Goal: Task Accomplishment & Management: Manage account settings

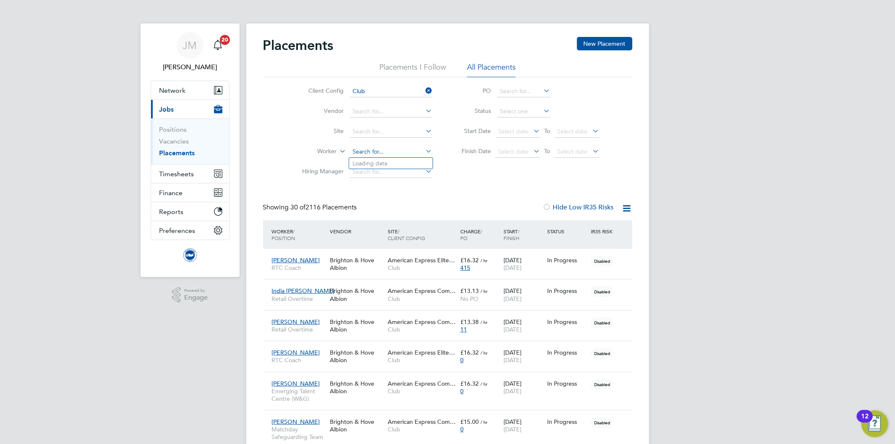
click at [363, 151] on input at bounding box center [391, 152] width 83 height 12
click at [401, 161] on b "Stocker" at bounding box center [425, 163] width 49 height 7
type input "Kira Stocker"
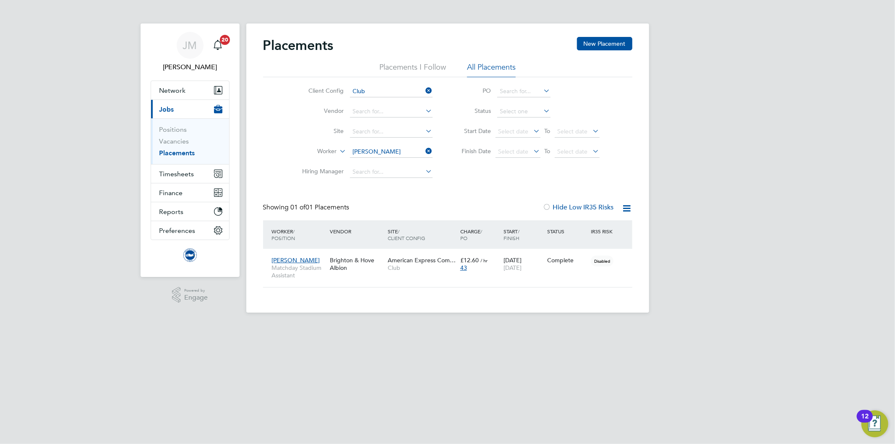
click at [464, 186] on div "Placements New Placement Placements I Follow All Placements Client Config Club …" at bounding box center [447, 162] width 369 height 251
click at [403, 151] on input at bounding box center [391, 152] width 83 height 12
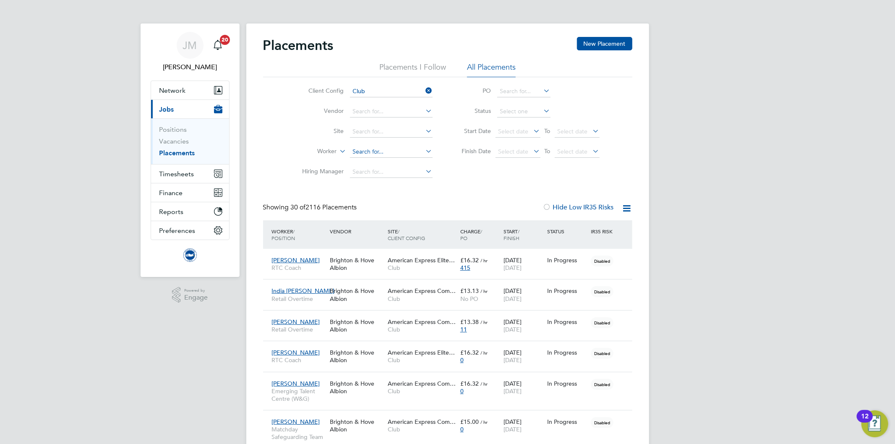
click at [378, 148] on input at bounding box center [391, 152] width 83 height 12
click at [380, 160] on li "Joe Harl and" at bounding box center [391, 163] width 84 height 11
type input "Joe Harland"
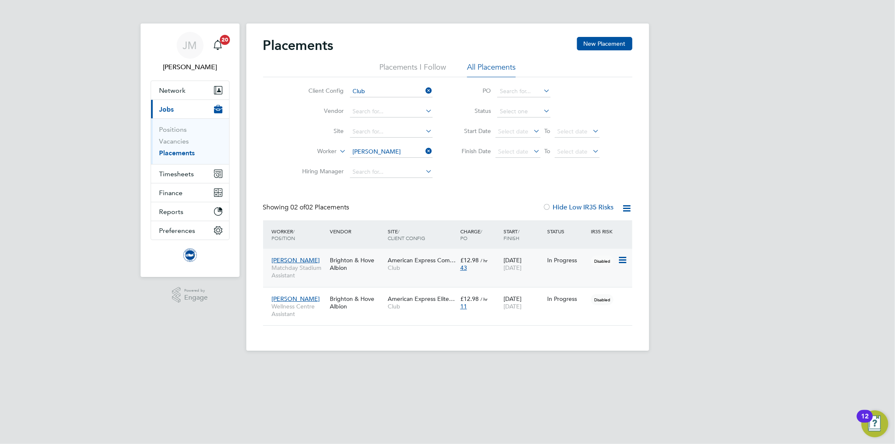
click at [547, 268] on div "In Progress" at bounding box center [567, 260] width 44 height 16
click at [395, 148] on input at bounding box center [391, 152] width 83 height 12
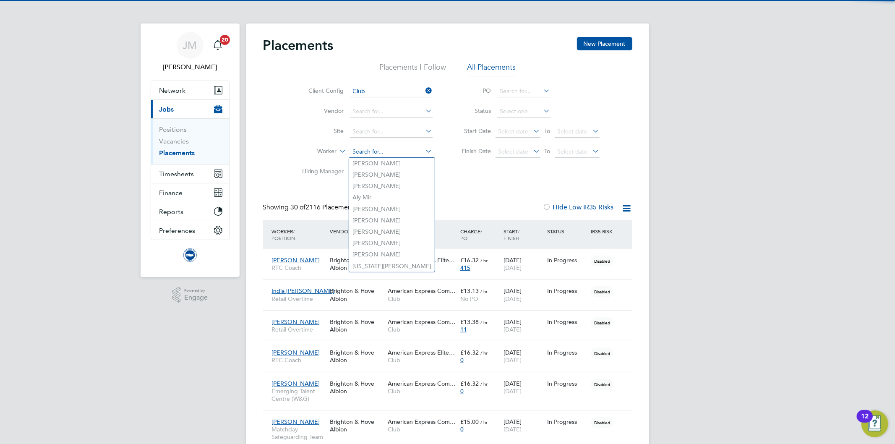
scroll to position [24, 73]
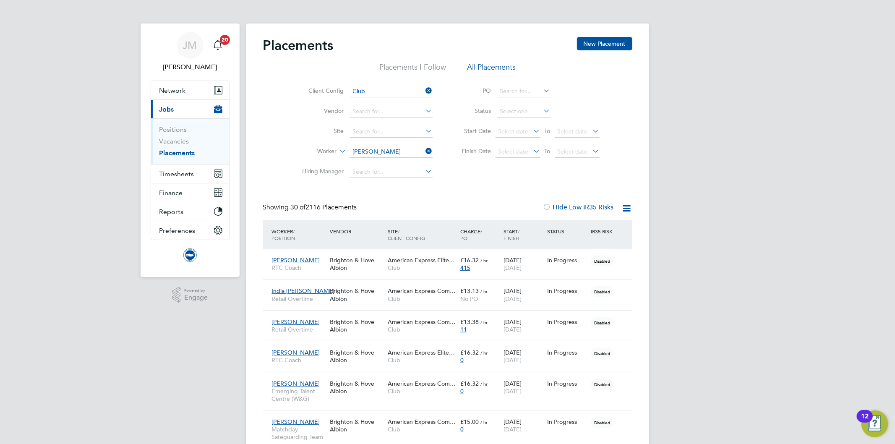
click at [401, 160] on b "Mund" at bounding box center [425, 163] width 49 height 7
type input "Toby Munday"
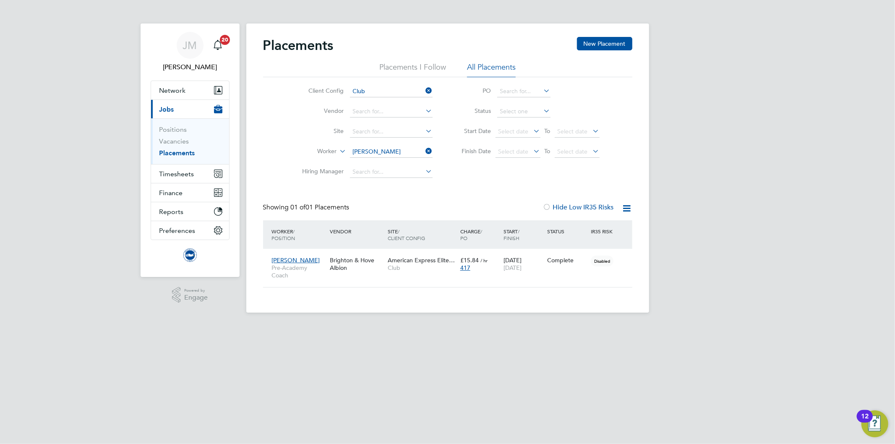
click at [424, 148] on icon at bounding box center [424, 151] width 0 height 12
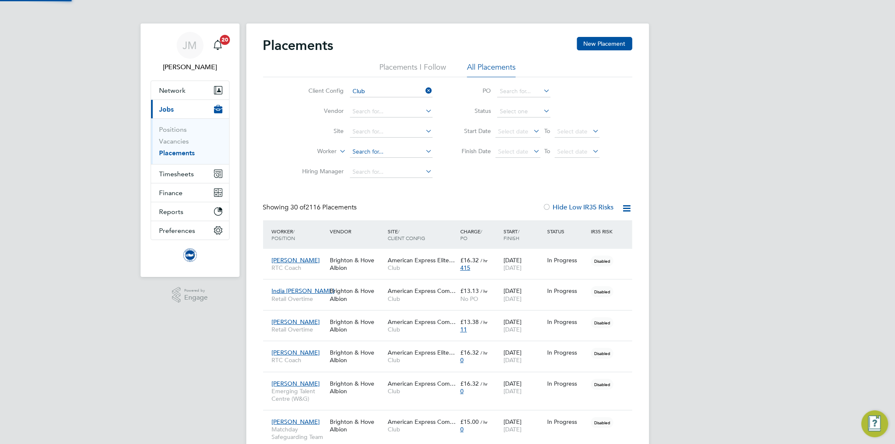
click at [400, 151] on input at bounding box center [391, 152] width 83 height 12
click at [386, 174] on li "James Kimb le" at bounding box center [391, 174] width 84 height 11
type input "James Kimble"
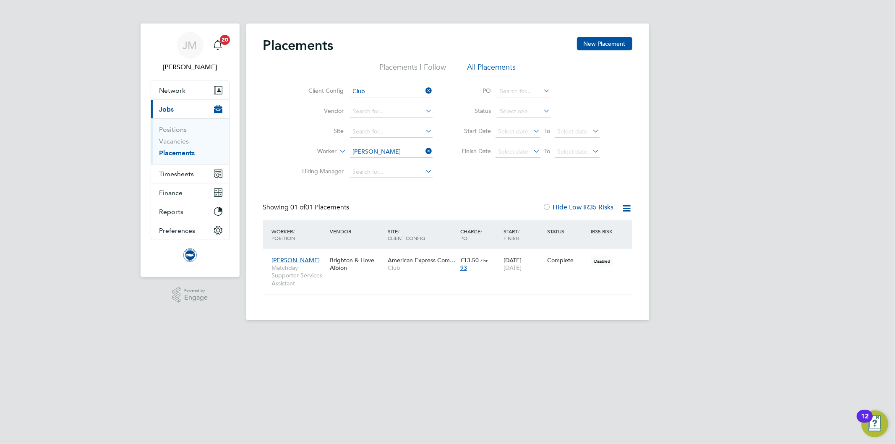
click at [424, 151] on icon at bounding box center [424, 151] width 0 height 12
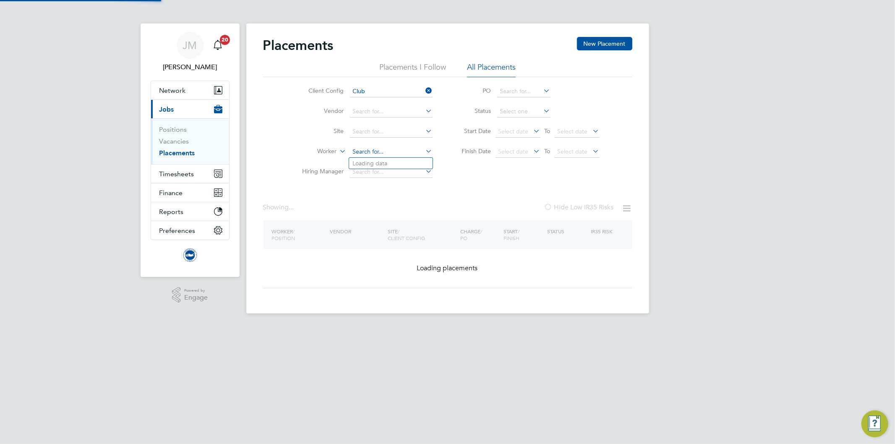
click at [383, 154] on input at bounding box center [391, 152] width 83 height 12
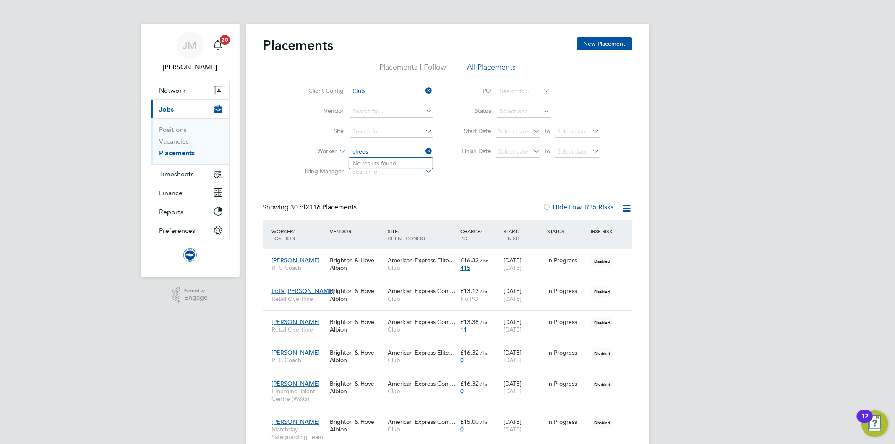
type input "chees"
type input "p"
click at [196, 45] on span "JM" at bounding box center [190, 45] width 14 height 11
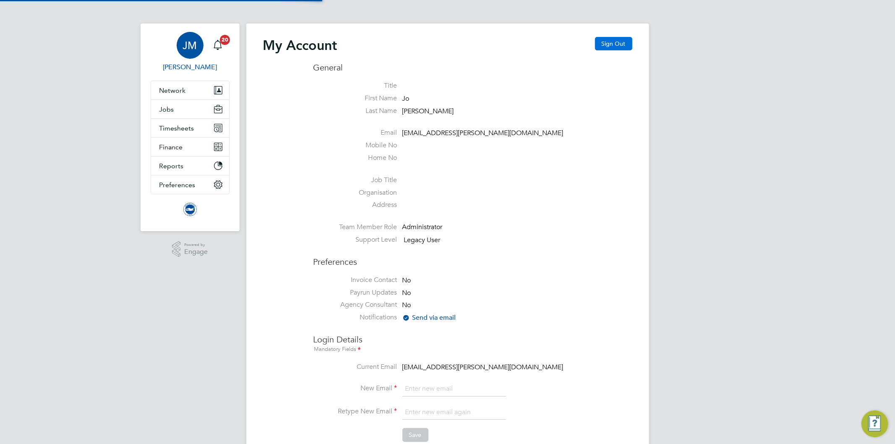
type input "Jo.morris@bhafc.co.uk"
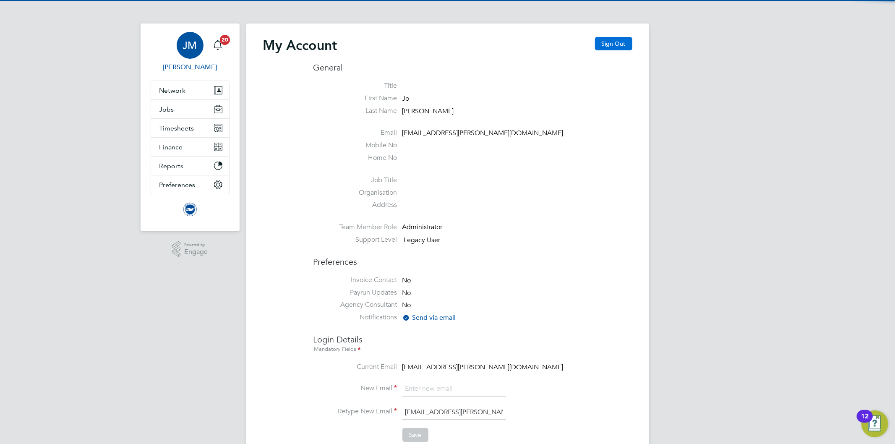
click at [617, 44] on button "Sign Out" at bounding box center [613, 43] width 37 height 13
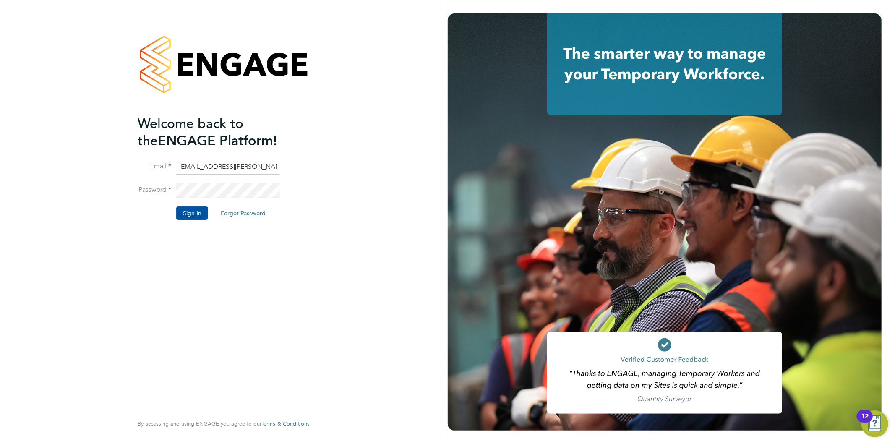
drag, startPoint x: 617, startPoint y: 44, endPoint x: 340, endPoint y: 200, distance: 318.1
click at [340, 200] on div "Welcome back to the ENGAGE Platform! Email Jo.morris@bhafc.co.uk Password Sign …" at bounding box center [224, 222] width 448 height 444
click at [218, 160] on input "Jo.morris@bhafc.co.uk" at bounding box center [228, 166] width 104 height 15
type input "[EMAIL_ADDRESS][PERSON_NAME][DOMAIN_NAME]"
click at [194, 213] on button "Sign In" at bounding box center [192, 212] width 32 height 13
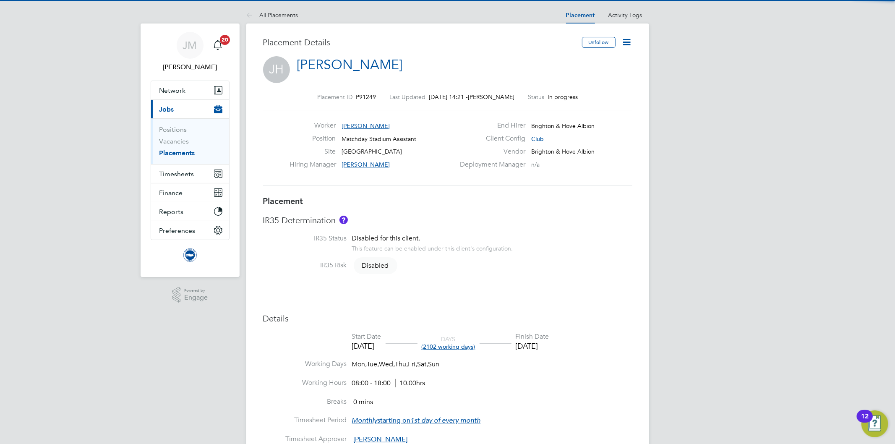
click at [629, 43] on icon at bounding box center [627, 42] width 10 height 10
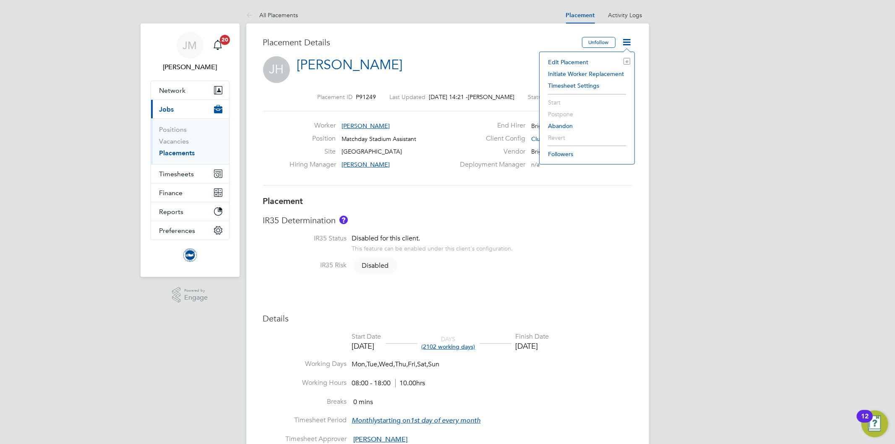
click at [560, 60] on li "Edit Placement e" at bounding box center [587, 62] width 86 height 12
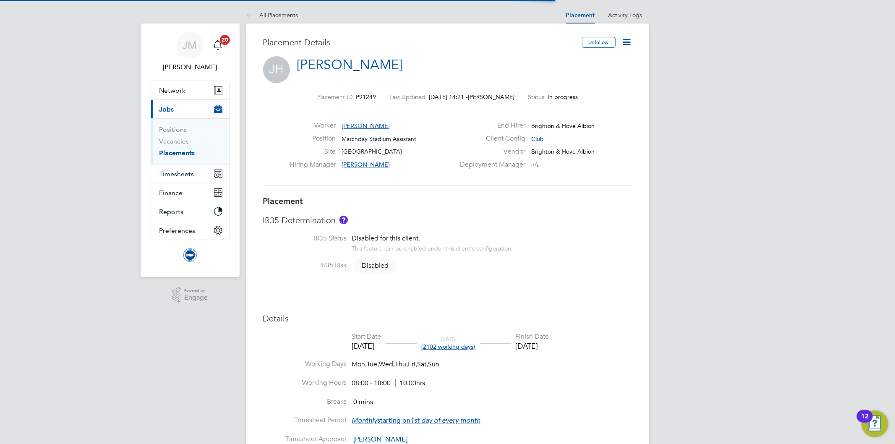
scroll to position [4, 4]
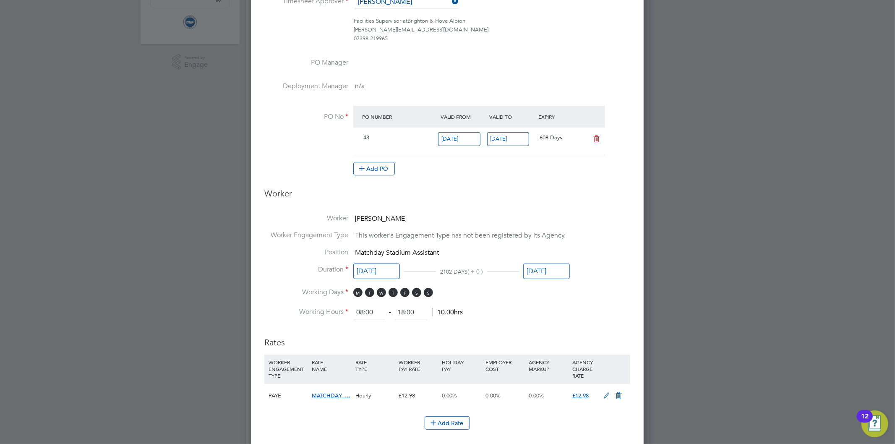
click at [561, 267] on input "31 Jul 2027" at bounding box center [546, 272] width 47 height 16
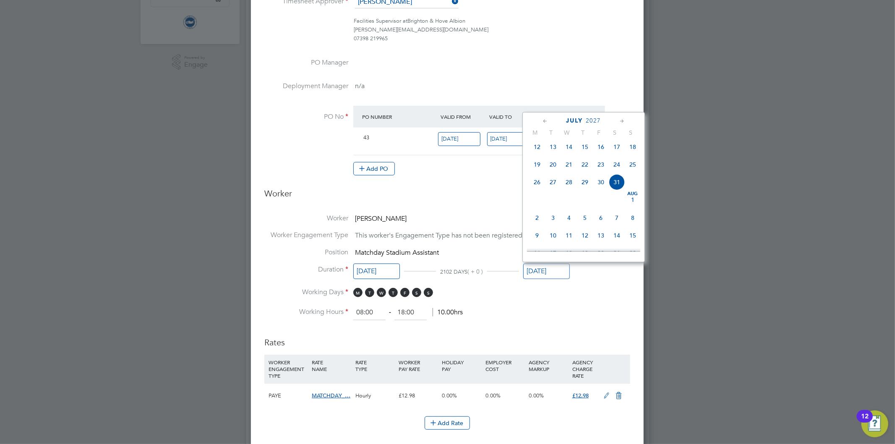
click at [543, 120] on icon at bounding box center [545, 121] width 8 height 9
click at [539, 241] on span "31" at bounding box center [537, 239] width 16 height 16
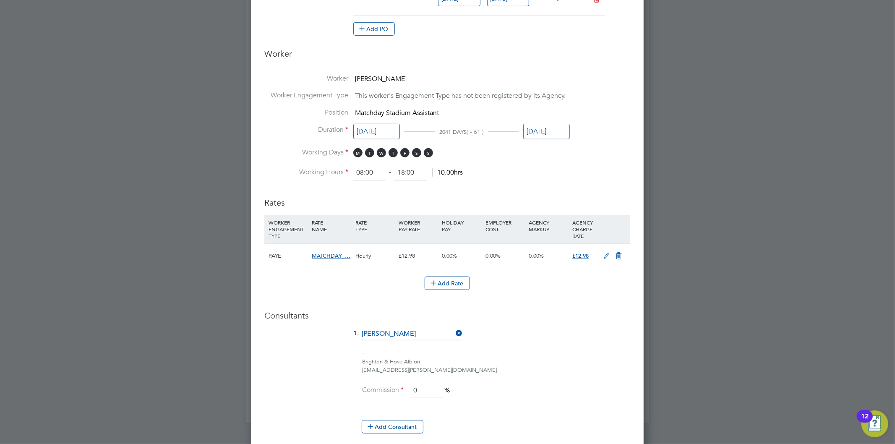
click at [544, 132] on input "31 May 2027" at bounding box center [546, 132] width 47 height 16
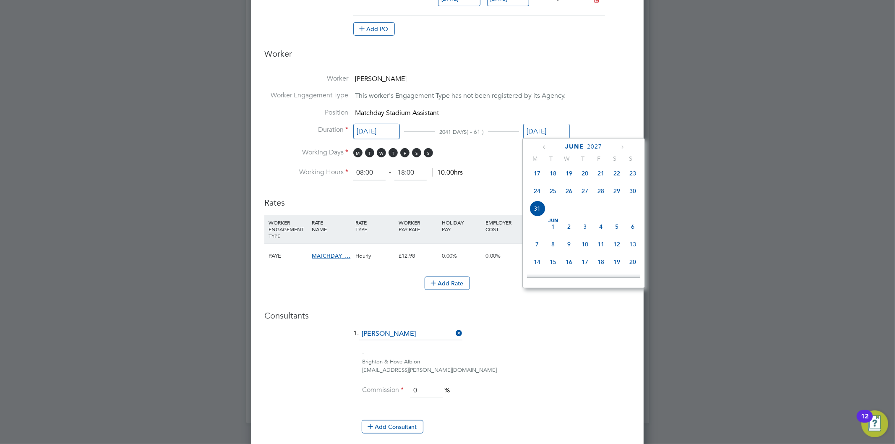
click at [545, 147] on icon at bounding box center [545, 147] width 8 height 9
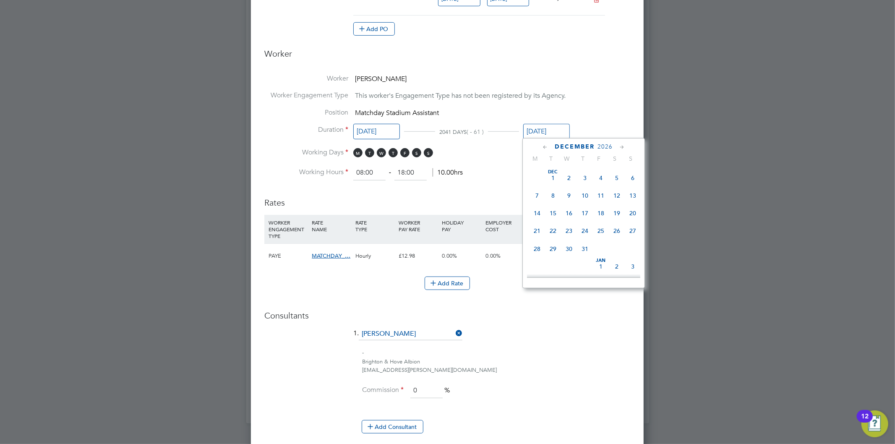
click at [546, 147] on icon at bounding box center [545, 147] width 8 height 9
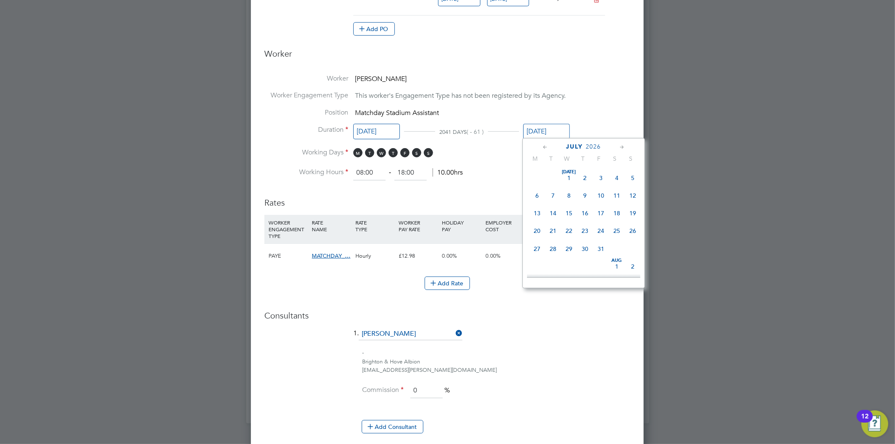
click at [546, 147] on icon at bounding box center [545, 147] width 8 height 9
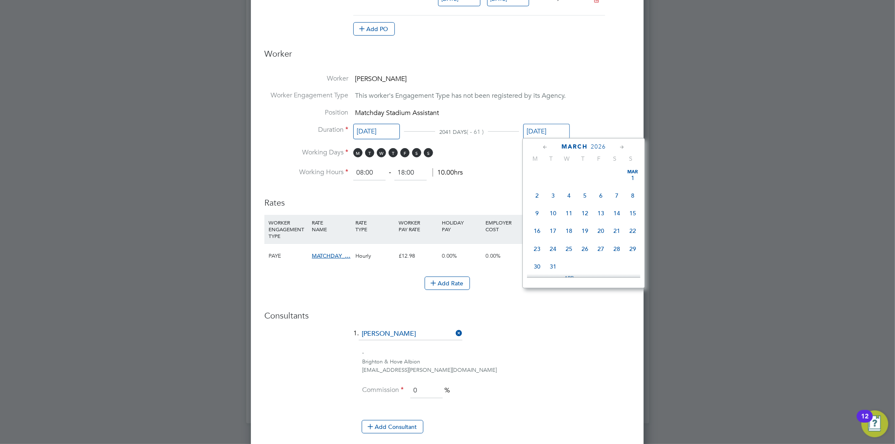
click at [546, 147] on icon at bounding box center [545, 147] width 8 height 9
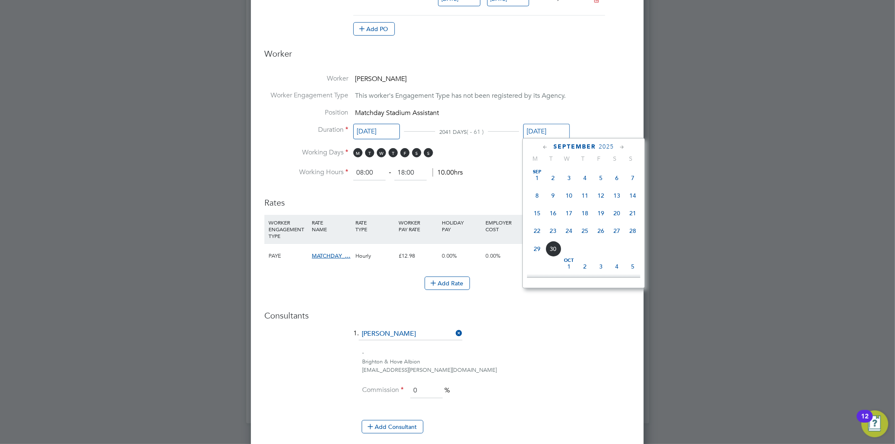
click at [546, 147] on icon at bounding box center [545, 147] width 8 height 9
click at [619, 249] on span "31" at bounding box center [617, 249] width 16 height 16
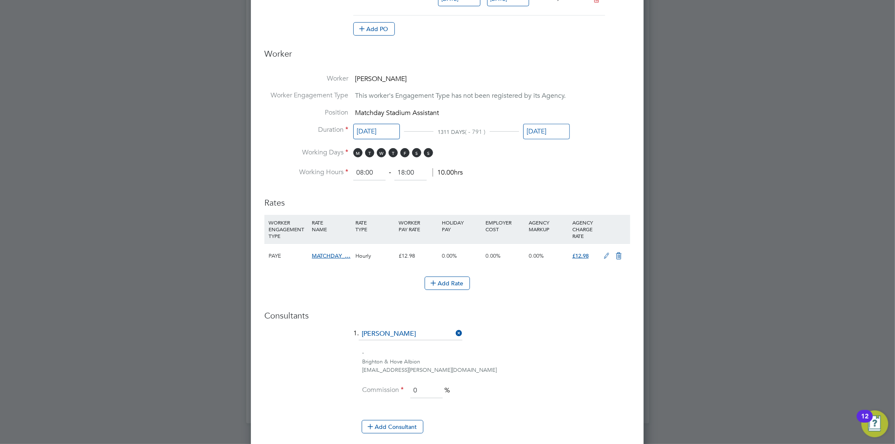
click at [624, 329] on li "1. Jo Morris" at bounding box center [447, 338] width 366 height 21
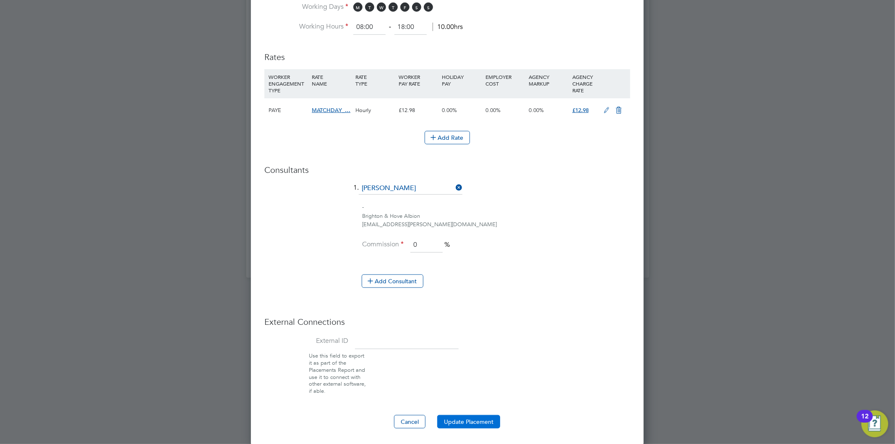
click at [465, 420] on button "Update Placement" at bounding box center [468, 421] width 63 height 13
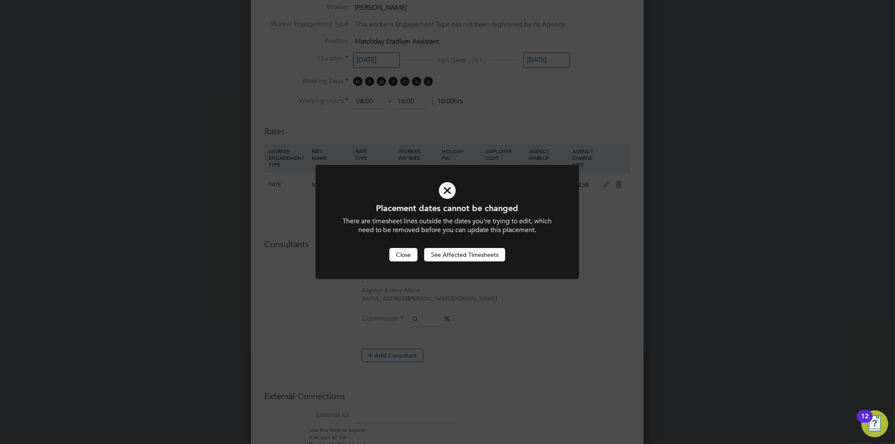
click at [412, 251] on button "Close" at bounding box center [403, 254] width 28 height 13
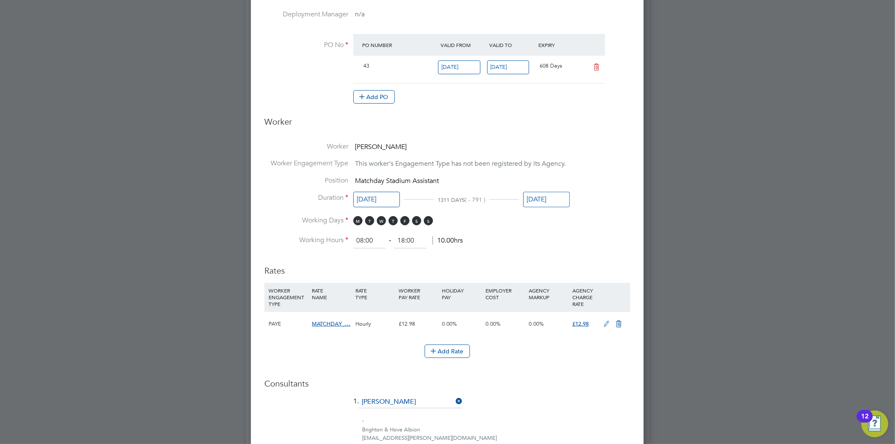
scroll to position [304, 0]
click at [558, 199] on input "31 May 2025" at bounding box center [546, 201] width 47 height 16
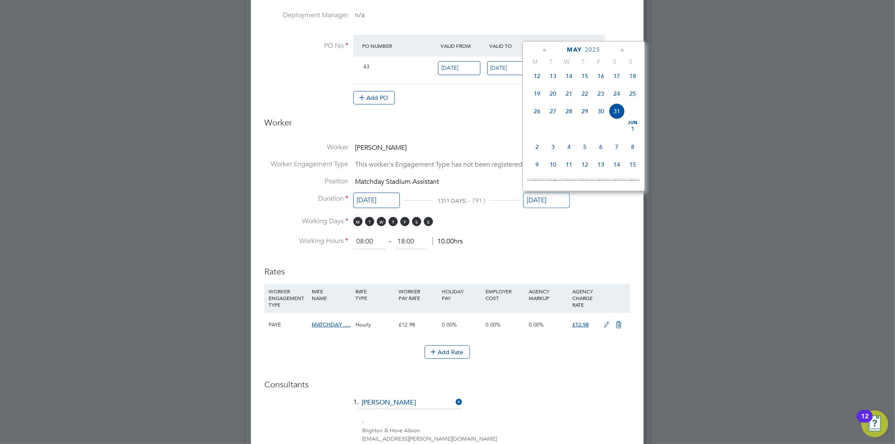
click at [622, 46] on icon at bounding box center [622, 50] width 8 height 9
click at [536, 170] on span "30" at bounding box center [537, 164] width 16 height 16
type input "30 Jun 2025"
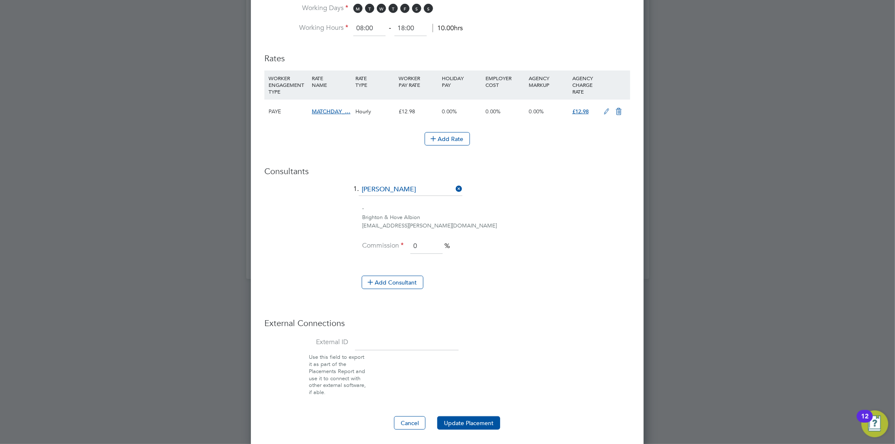
scroll to position [518, 0]
click at [487, 422] on button "Update Placement" at bounding box center [468, 421] width 63 height 13
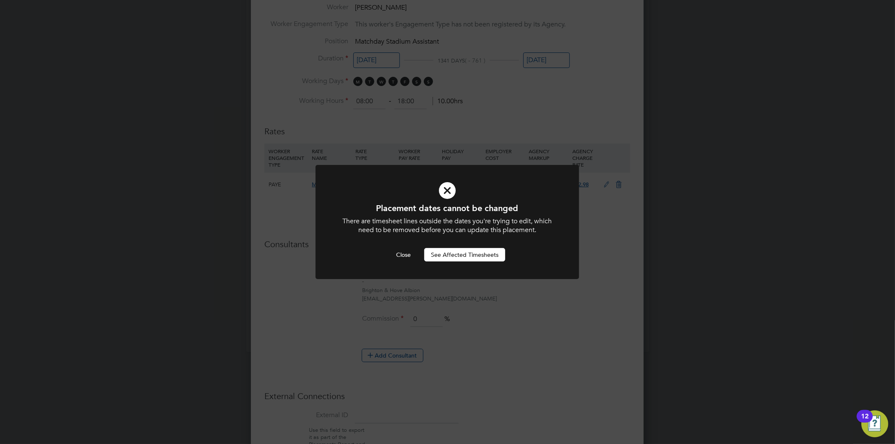
click at [488, 254] on button "See Affected Timesheets" at bounding box center [464, 254] width 81 height 13
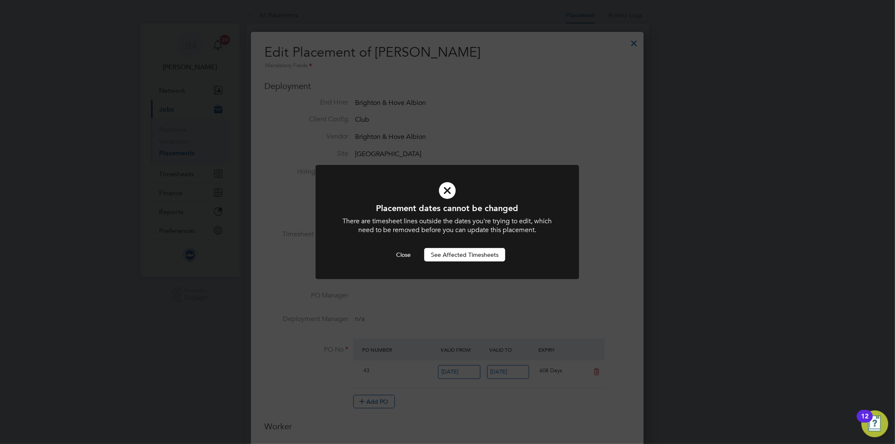
scroll to position [444, 0]
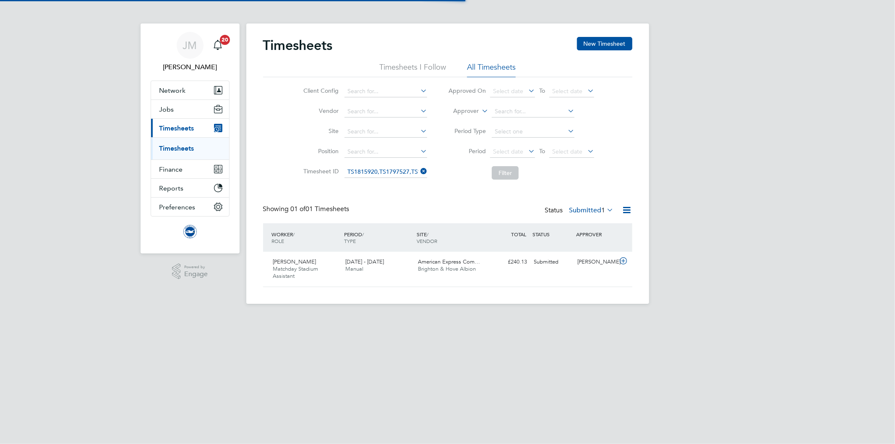
scroll to position [21, 73]
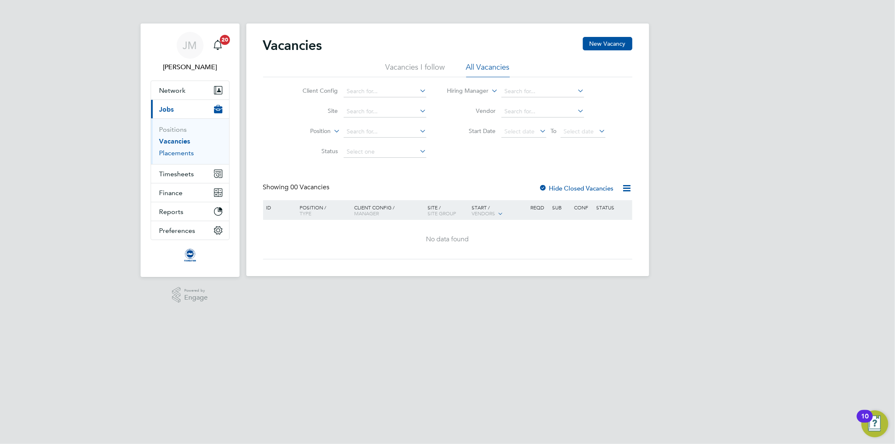
click at [183, 152] on link "Placements" at bounding box center [176, 153] width 35 height 8
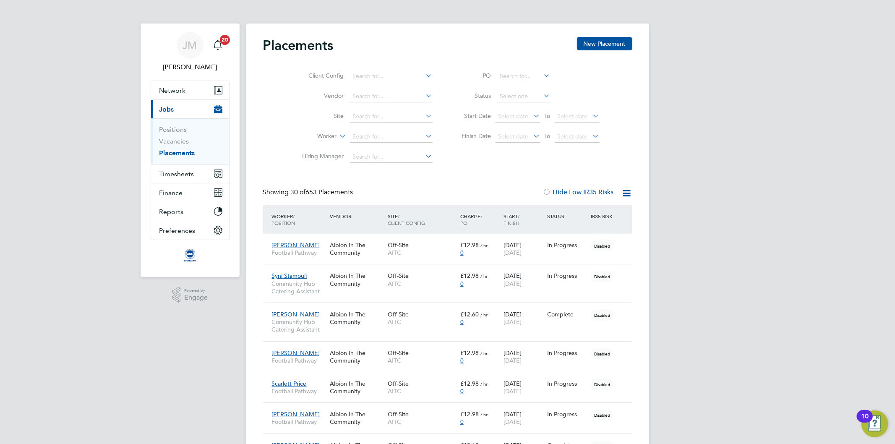
click at [497, 166] on div "Client Config Vendor Site Worker Hiring Manager PO Status Start Date Select dat…" at bounding box center [447, 114] width 369 height 105
click at [392, 139] on input at bounding box center [391, 137] width 83 height 12
click at [386, 81] on input at bounding box center [391, 77] width 83 height 12
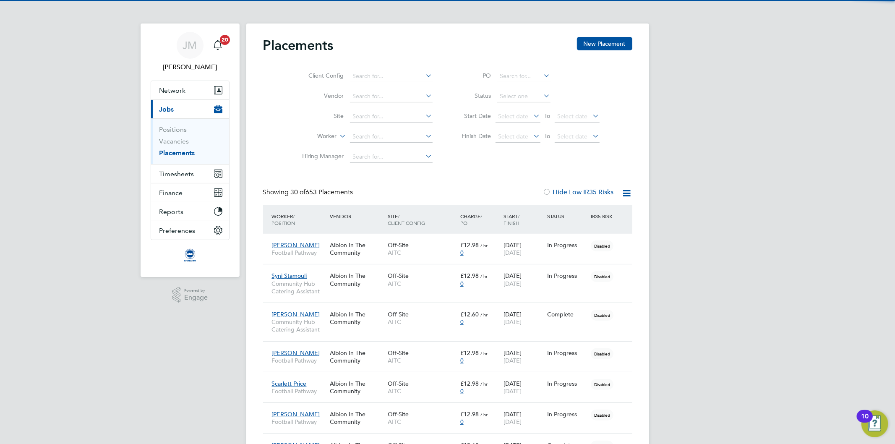
click at [378, 85] on li "AITC" at bounding box center [391, 87] width 84 height 11
type input "AITC"
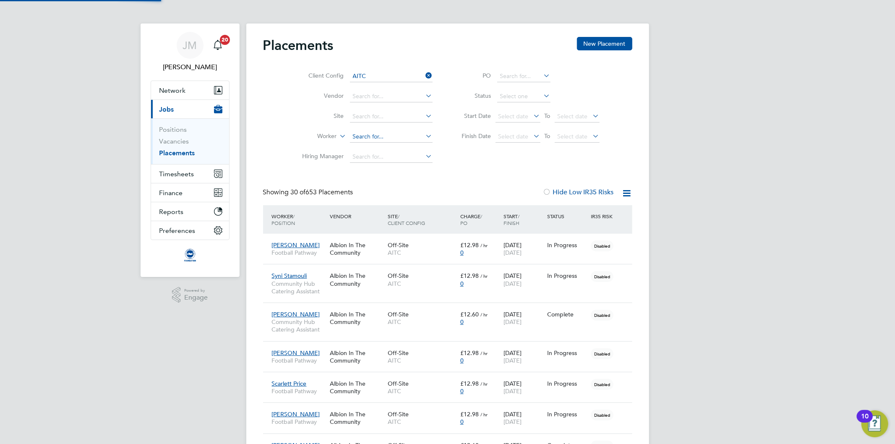
click at [375, 138] on input at bounding box center [391, 137] width 83 height 12
click at [401, 148] on b "Harland" at bounding box center [425, 148] width 49 height 7
type input "Joe Harland"
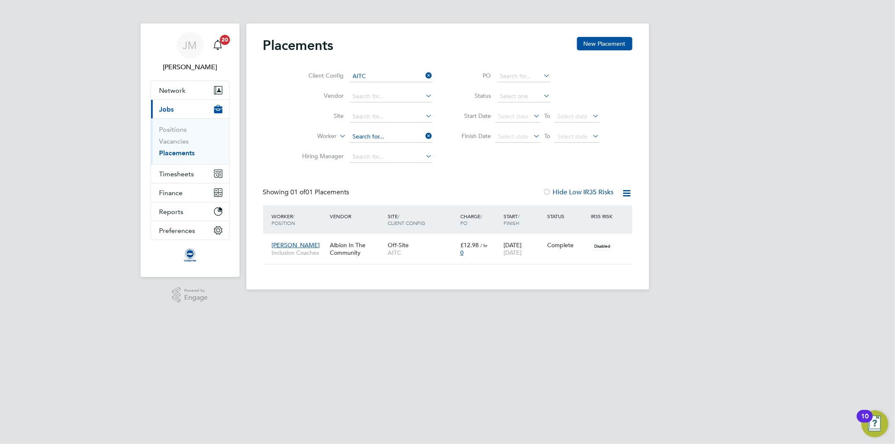
click at [363, 137] on input at bounding box center [391, 137] width 83 height 12
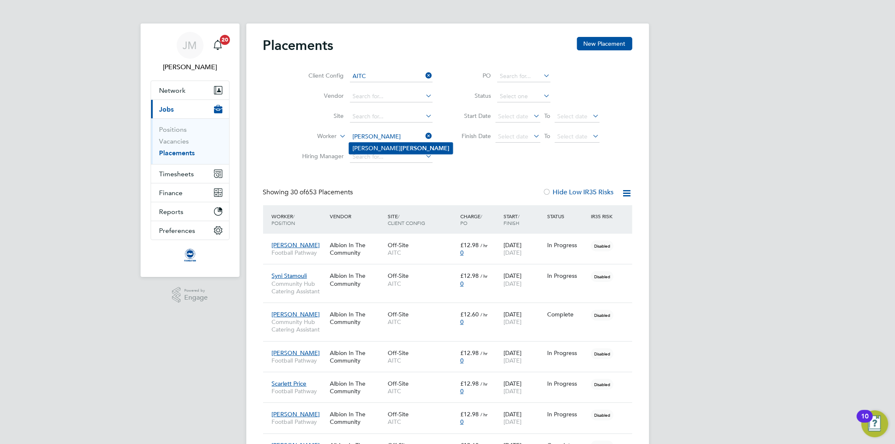
click at [363, 146] on li "Jacob Burton" at bounding box center [401, 148] width 104 height 11
type input "Jacob Burton"
